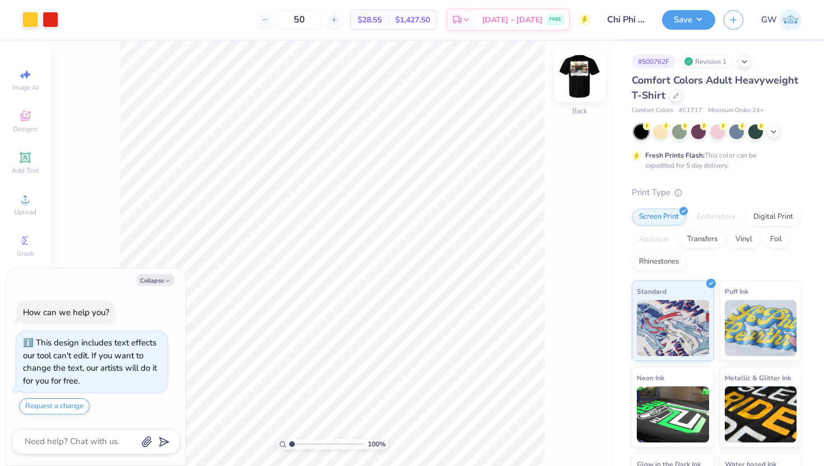
click at [574, 79] on img at bounding box center [579, 76] width 45 height 45
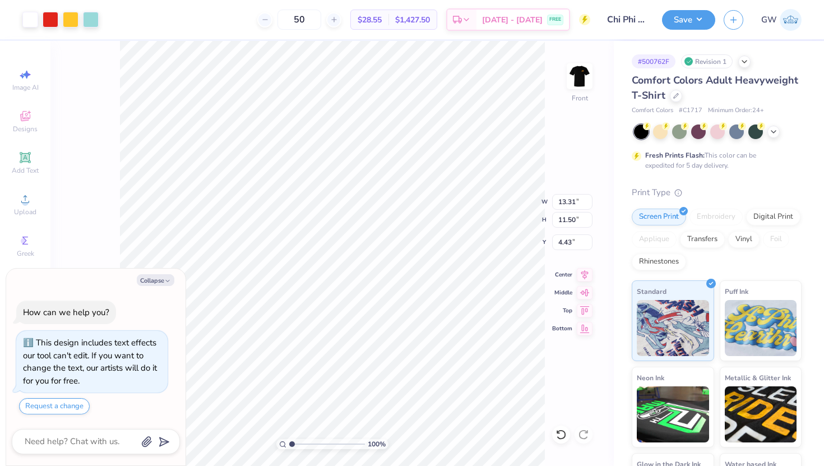
type textarea "x"
type input "13.31"
type input "11.50"
type input "4.43"
type textarea "x"
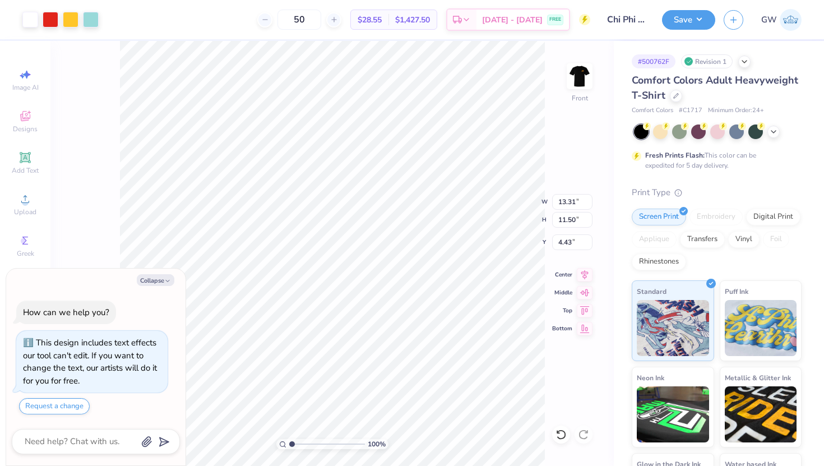
type input "3.24"
type textarea "x"
type input "14.53"
type input "12.56"
type textarea "x"
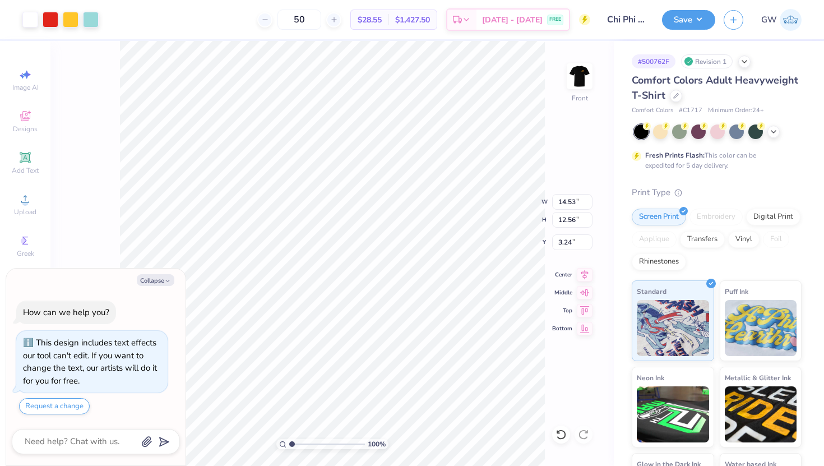
type input "13.67"
type input "11.81"
type textarea "x"
type input "3.00"
click at [29, 16] on div at bounding box center [30, 19] width 16 height 16
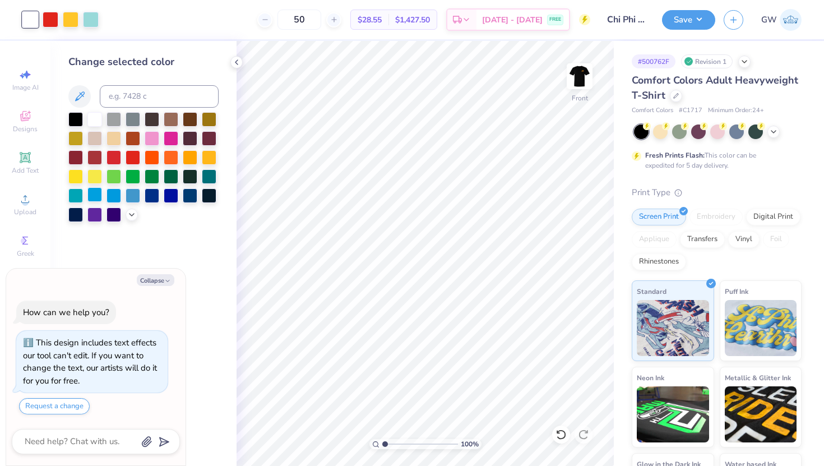
click at [94, 194] on div at bounding box center [94, 194] width 15 height 15
click at [113, 193] on div at bounding box center [114, 194] width 15 height 15
click at [171, 199] on div at bounding box center [171, 194] width 15 height 15
click at [76, 119] on div at bounding box center [75, 118] width 15 height 15
click at [95, 139] on div at bounding box center [94, 137] width 15 height 15
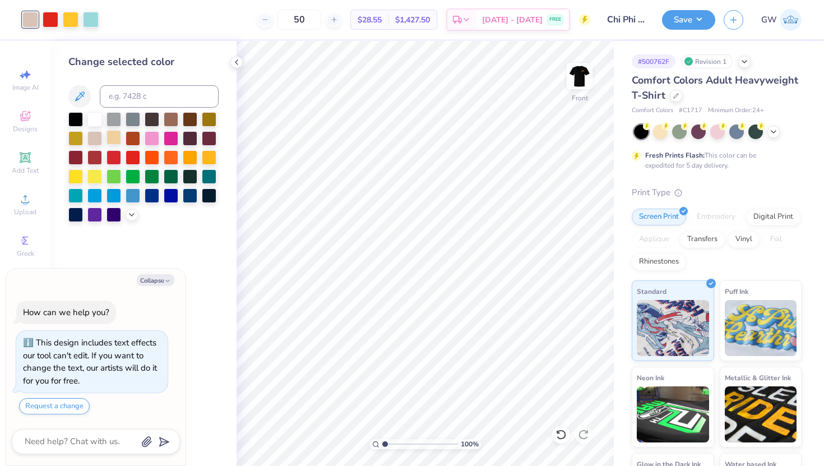
click at [113, 134] on div at bounding box center [114, 137] width 15 height 15
click at [107, 200] on div at bounding box center [114, 194] width 15 height 15
click at [90, 193] on div at bounding box center [94, 194] width 15 height 15
click at [77, 95] on icon at bounding box center [79, 96] width 13 height 13
click at [136, 212] on div at bounding box center [132, 213] width 12 height 12
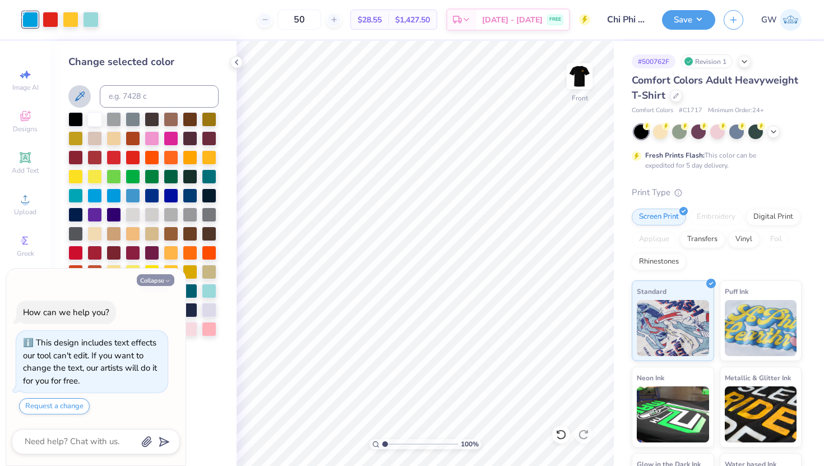
click at [169, 280] on polyline "button" at bounding box center [167, 281] width 3 height 2
type textarea "x"
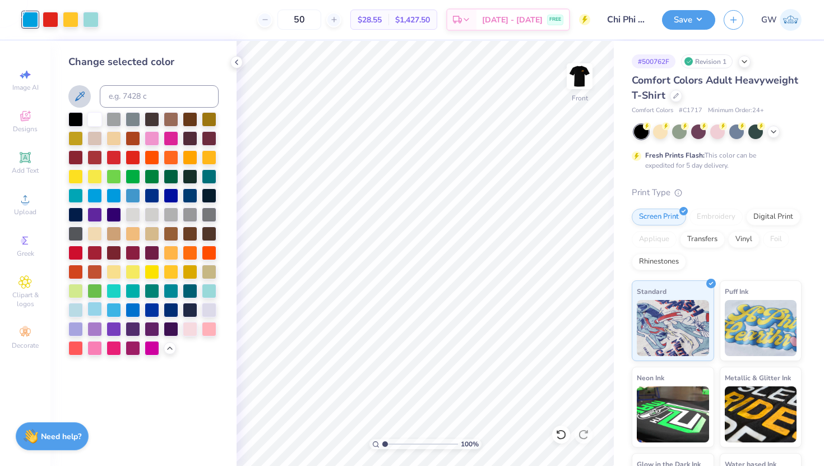
click at [90, 307] on div at bounding box center [94, 309] width 15 height 15
click at [71, 308] on div at bounding box center [75, 309] width 15 height 15
click at [89, 15] on div at bounding box center [91, 19] width 16 height 16
click at [95, 192] on div at bounding box center [94, 194] width 15 height 15
click at [578, 76] on img at bounding box center [579, 76] width 45 height 45
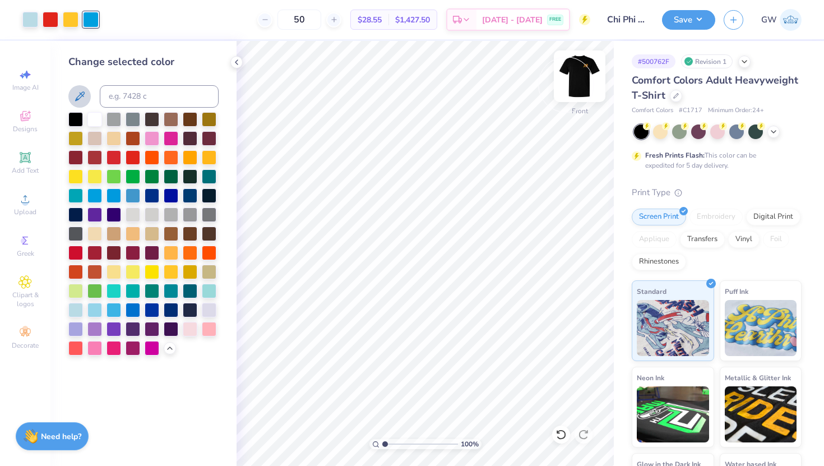
click at [584, 81] on img at bounding box center [579, 76] width 45 height 45
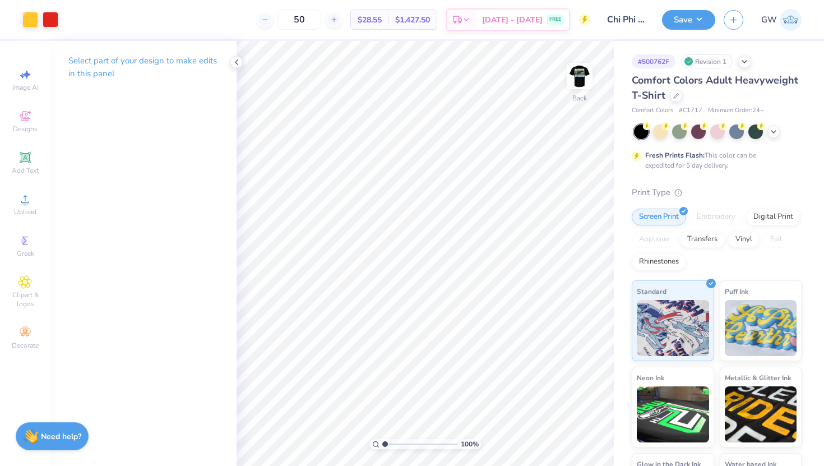
click at [584, 81] on img at bounding box center [580, 76] width 22 height 22
click at [576, 84] on img at bounding box center [579, 76] width 45 height 45
click at [30, 25] on div at bounding box center [30, 19] width 16 height 16
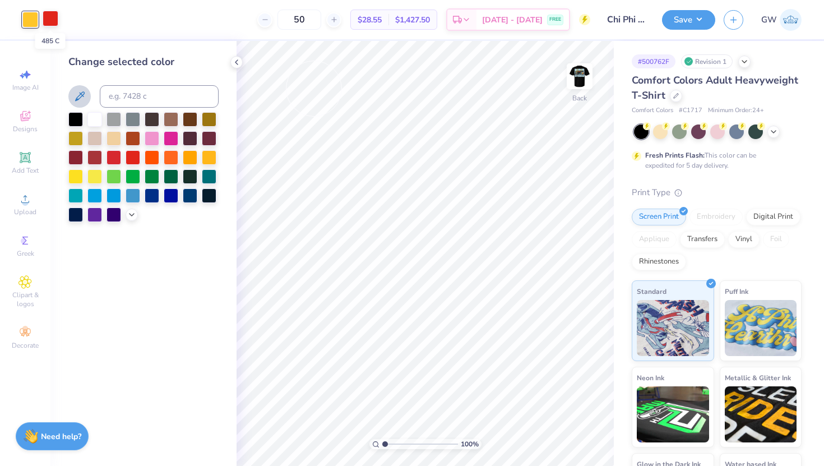
click at [49, 22] on div at bounding box center [51, 19] width 16 height 16
click at [142, 95] on input at bounding box center [159, 96] width 119 height 22
type input "123"
click at [75, 20] on div "50 $27.81 Per Item $1,390.50 Total Est. Delivery [DATE] - [DATE] FREE" at bounding box center [319, 19] width 544 height 39
click at [565, 433] on icon at bounding box center [561, 435] width 10 height 10
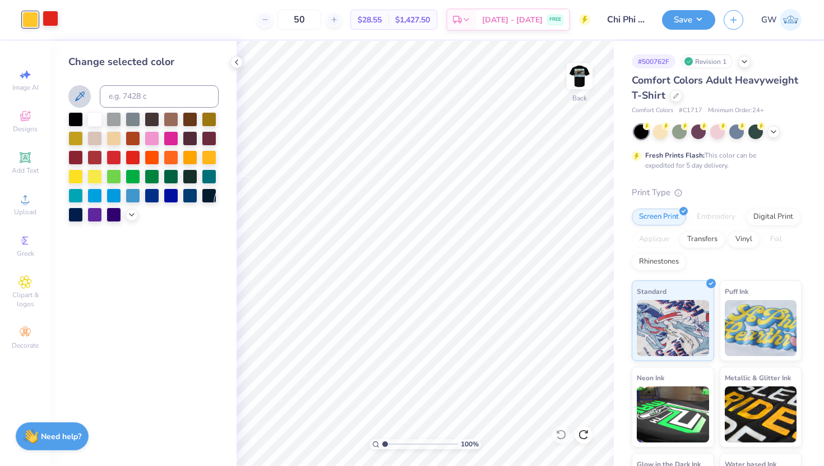
click at [53, 17] on div at bounding box center [51, 19] width 16 height 16
click at [122, 99] on input at bounding box center [159, 96] width 119 height 22
type input "123"
click at [563, 438] on icon at bounding box center [561, 435] width 10 height 10
click at [95, 197] on div at bounding box center [94, 194] width 15 height 15
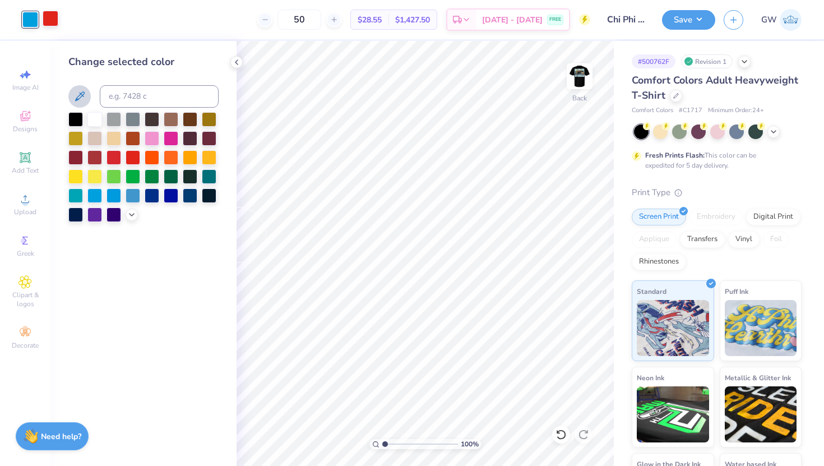
click at [48, 22] on div at bounding box center [51, 19] width 16 height 16
click at [126, 97] on input at bounding box center [159, 96] width 119 height 22
type input "123"
click at [580, 80] on img at bounding box center [579, 76] width 45 height 45
click at [580, 80] on img at bounding box center [580, 76] width 22 height 22
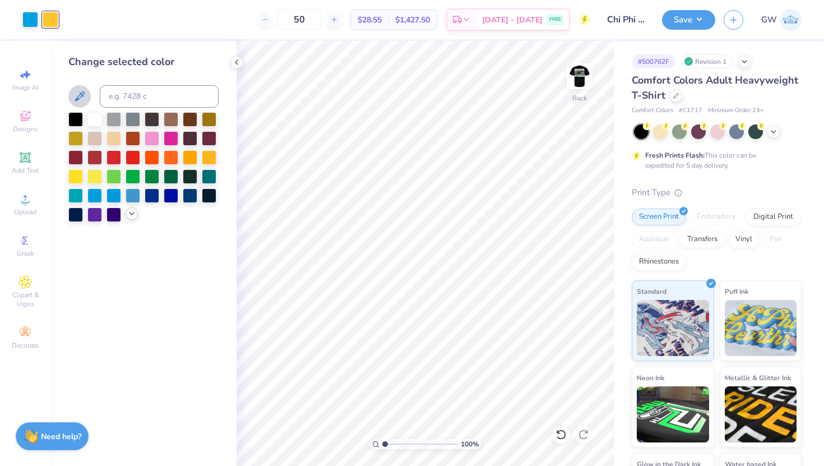
click at [131, 216] on icon at bounding box center [131, 213] width 9 height 9
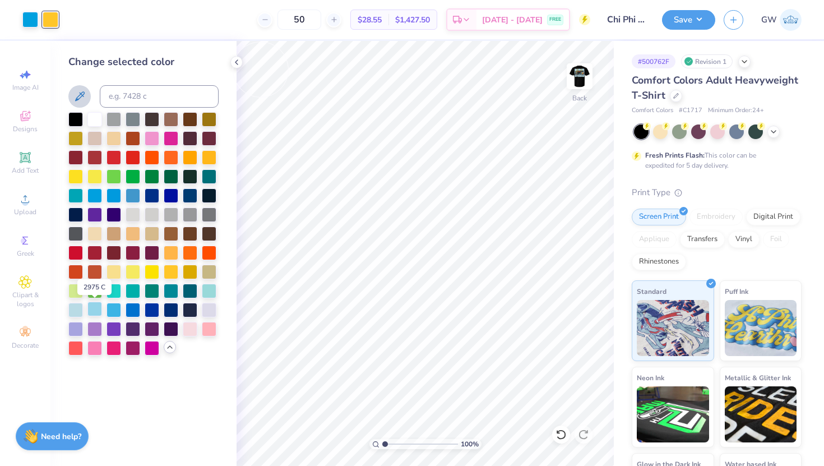
click at [90, 304] on div at bounding box center [94, 309] width 15 height 15
click at [131, 101] on input at bounding box center [159, 96] width 119 height 22
type input "123"
click at [31, 22] on div at bounding box center [30, 19] width 16 height 16
click at [95, 312] on div at bounding box center [94, 309] width 15 height 15
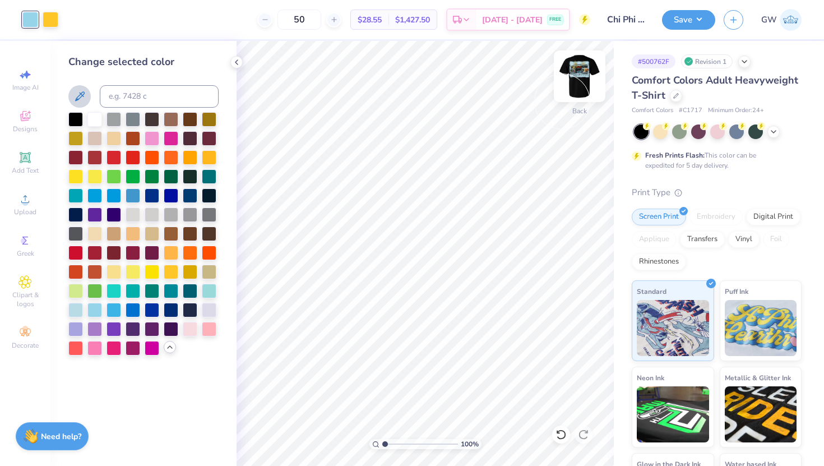
click at [592, 76] on img at bounding box center [579, 76] width 45 height 45
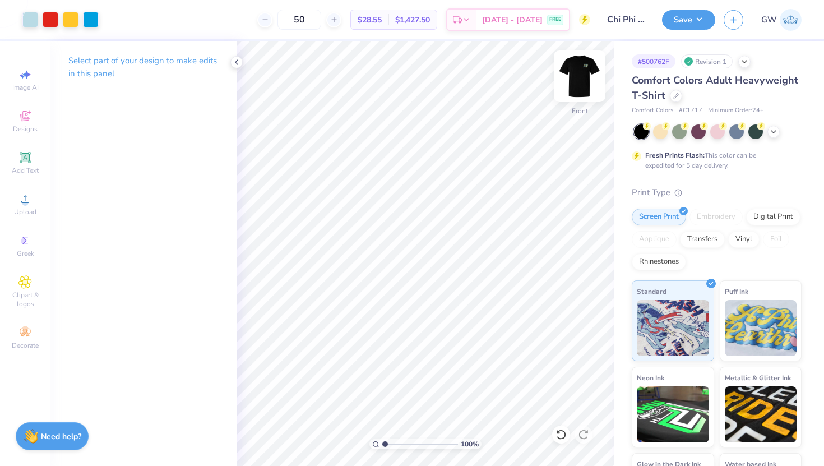
click at [576, 75] on img at bounding box center [579, 76] width 45 height 45
click at [576, 75] on img at bounding box center [580, 76] width 22 height 22
click at [33, 22] on div at bounding box center [30, 19] width 16 height 16
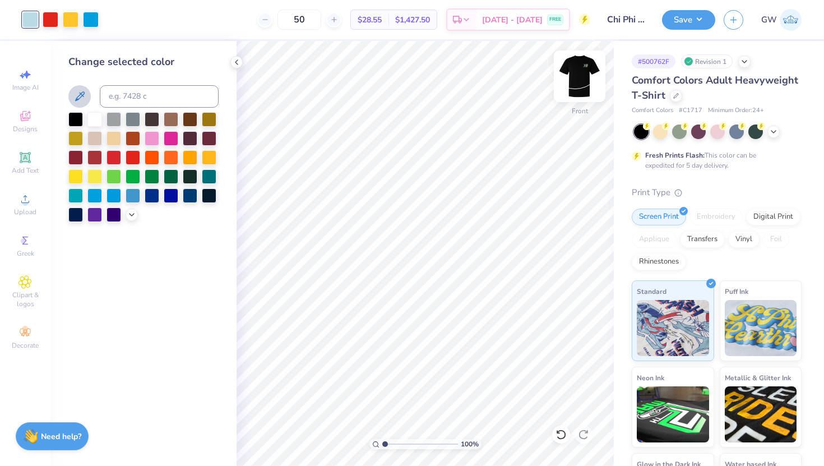
click at [577, 70] on img at bounding box center [579, 76] width 45 height 45
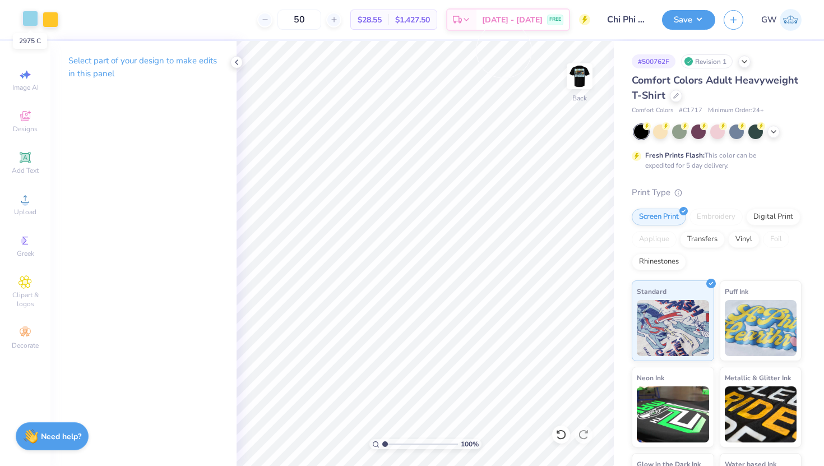
click at [33, 18] on div at bounding box center [30, 19] width 16 height 16
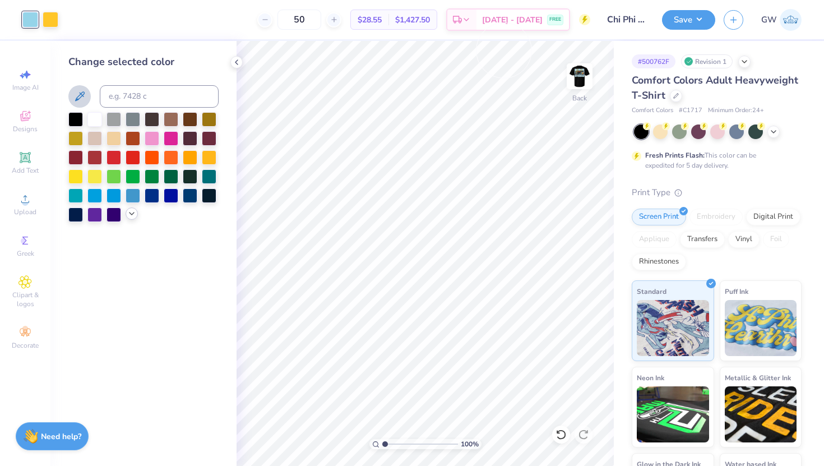
click at [133, 212] on icon at bounding box center [131, 213] width 9 height 9
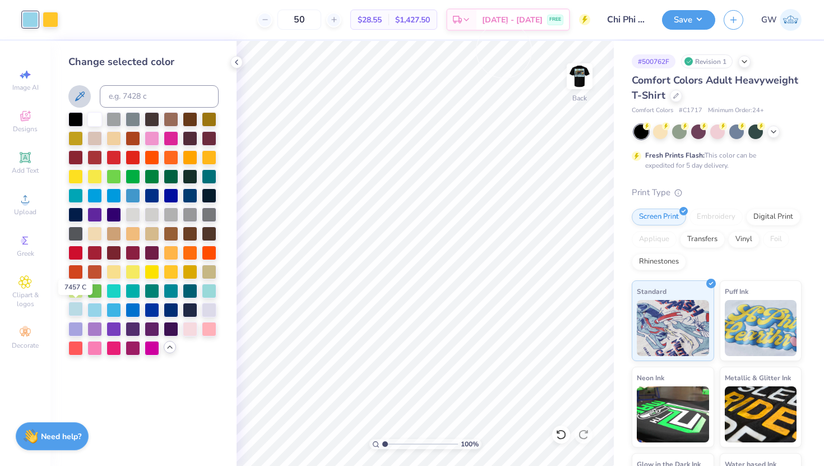
click at [77, 312] on div at bounding box center [75, 309] width 15 height 15
click at [117, 304] on div at bounding box center [114, 309] width 15 height 15
click at [583, 71] on img at bounding box center [579, 76] width 45 height 45
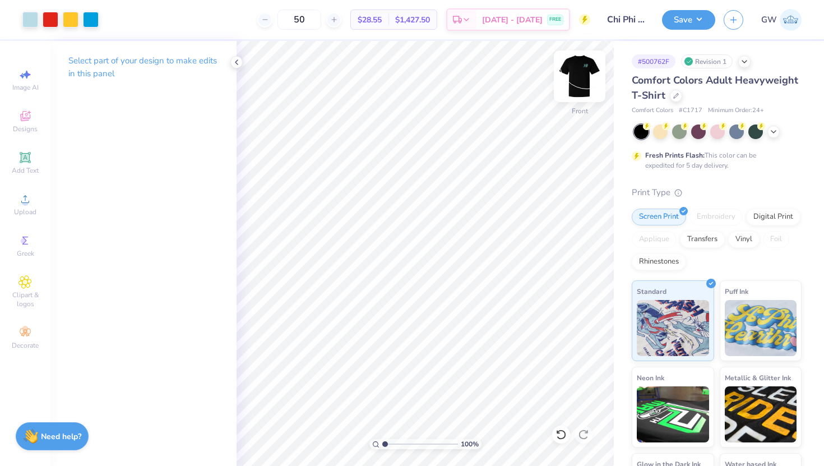
click at [587, 73] on img at bounding box center [579, 76] width 45 height 45
click at [25, 13] on div at bounding box center [30, 19] width 16 height 16
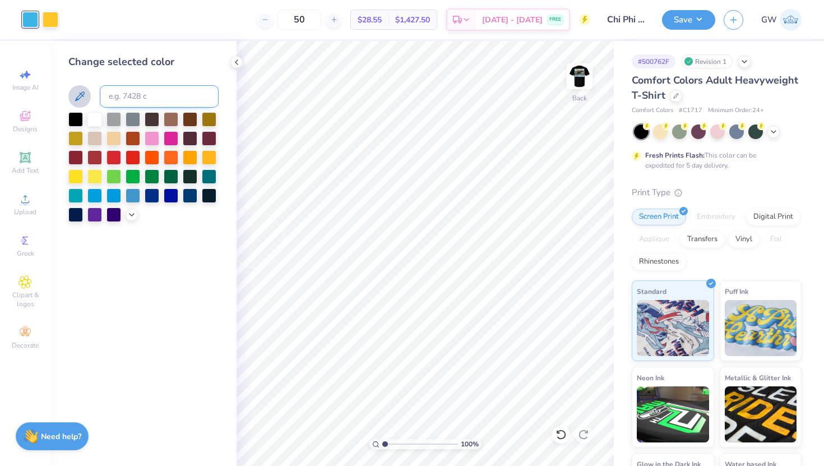
click at [142, 86] on input at bounding box center [159, 96] width 119 height 22
type input "299"
click at [585, 76] on img at bounding box center [579, 76] width 45 height 45
click at [585, 76] on img at bounding box center [580, 76] width 22 height 22
click at [699, 18] on button "Save" at bounding box center [688, 18] width 53 height 20
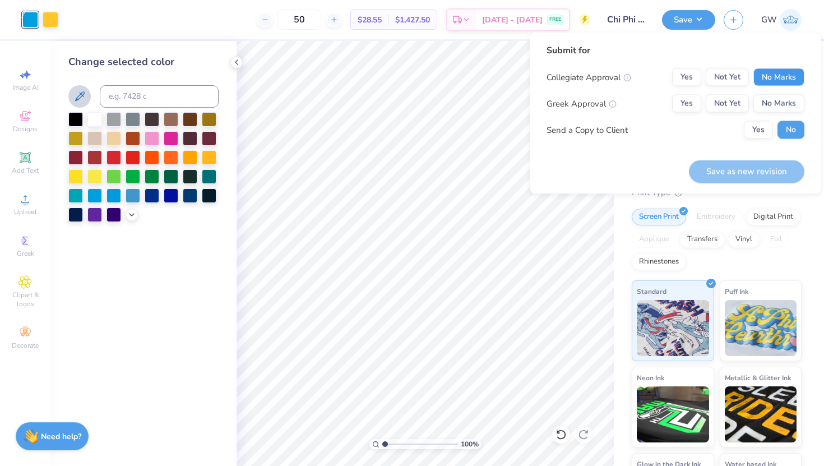
click at [779, 76] on button "No Marks" at bounding box center [779, 77] width 51 height 18
click at [691, 110] on button "Yes" at bounding box center [686, 104] width 29 height 18
click at [714, 164] on button "Save as new revision" at bounding box center [747, 171] width 116 height 23
